Goal: Browse casually

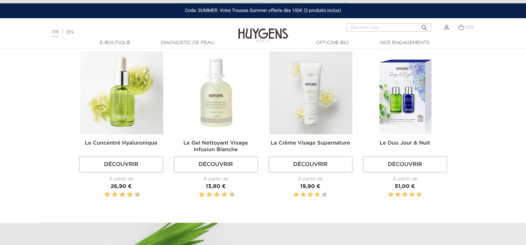
scroll to position [199, 0]
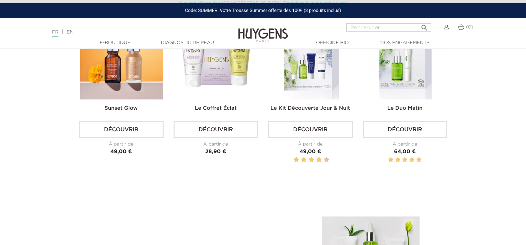
scroll to position [1992, 0]
